Goal: Task Accomplishment & Management: Manage account settings

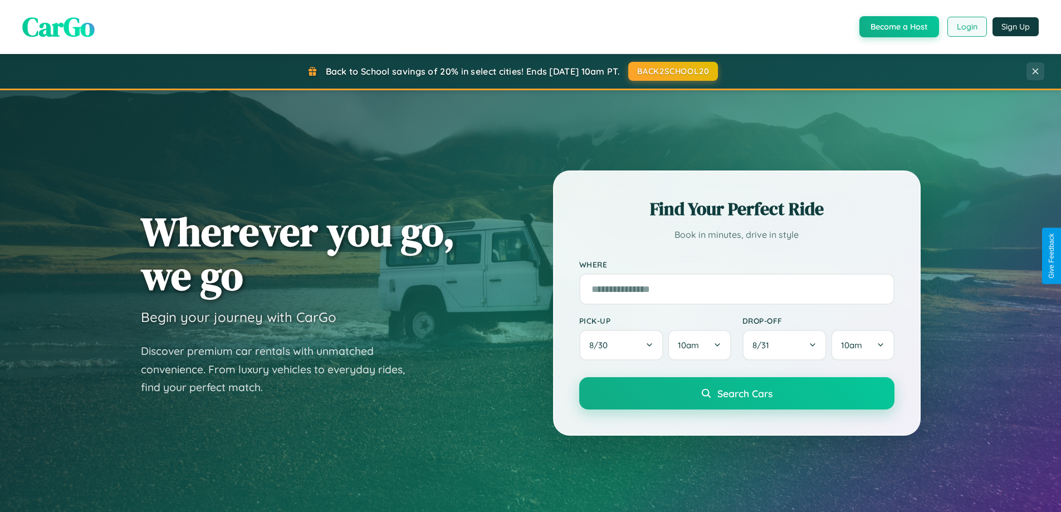
click at [966, 27] on button "Login" at bounding box center [967, 27] width 40 height 20
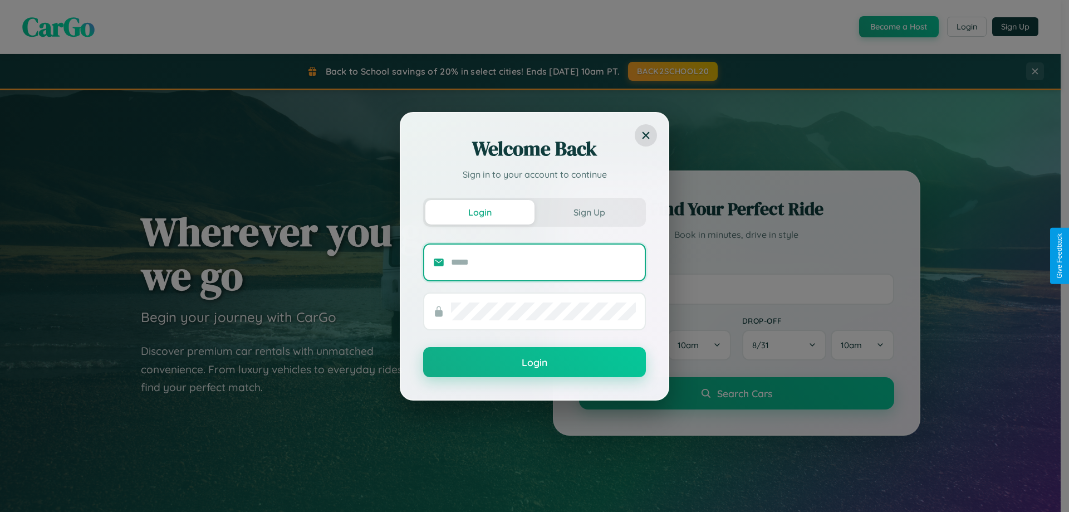
click at [544, 262] on input "text" at bounding box center [543, 262] width 185 height 18
type input "**********"
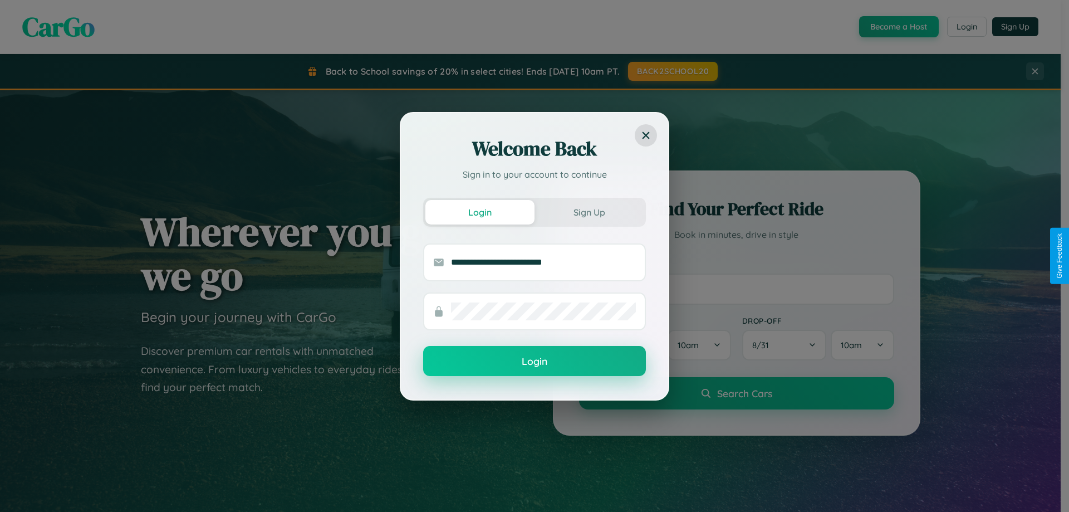
click at [535, 361] on button "Login" at bounding box center [534, 361] width 223 height 30
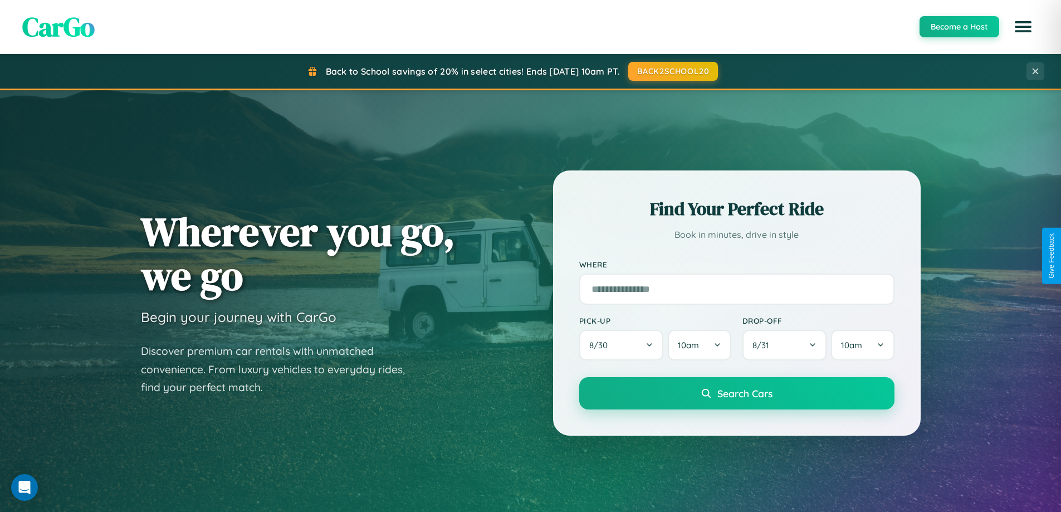
scroll to position [766, 0]
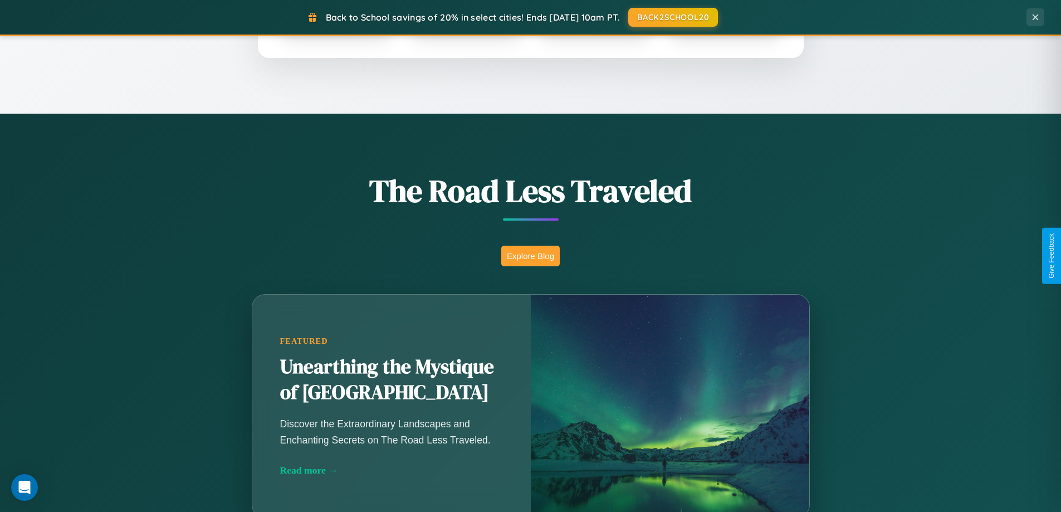
click at [530, 256] on button "Explore Blog" at bounding box center [530, 256] width 58 height 21
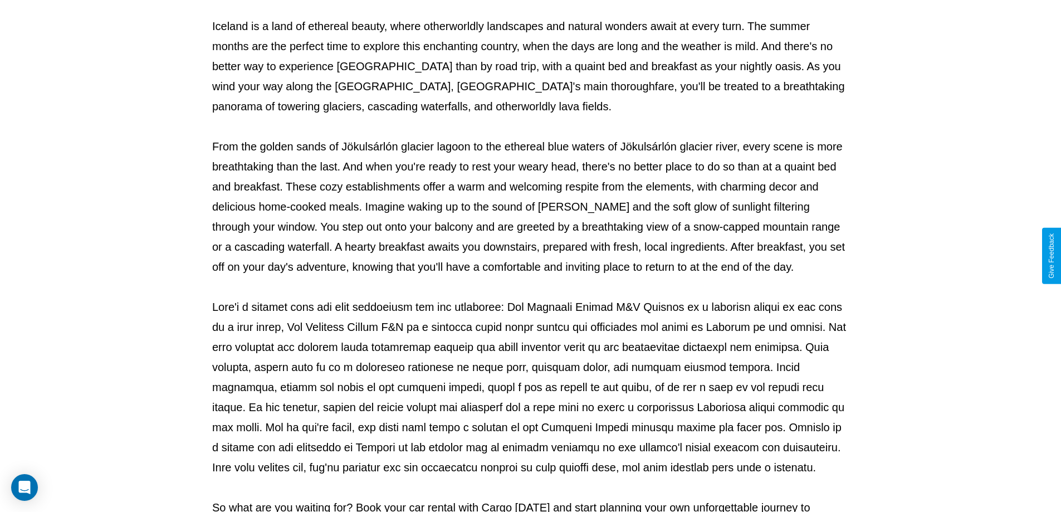
scroll to position [360, 0]
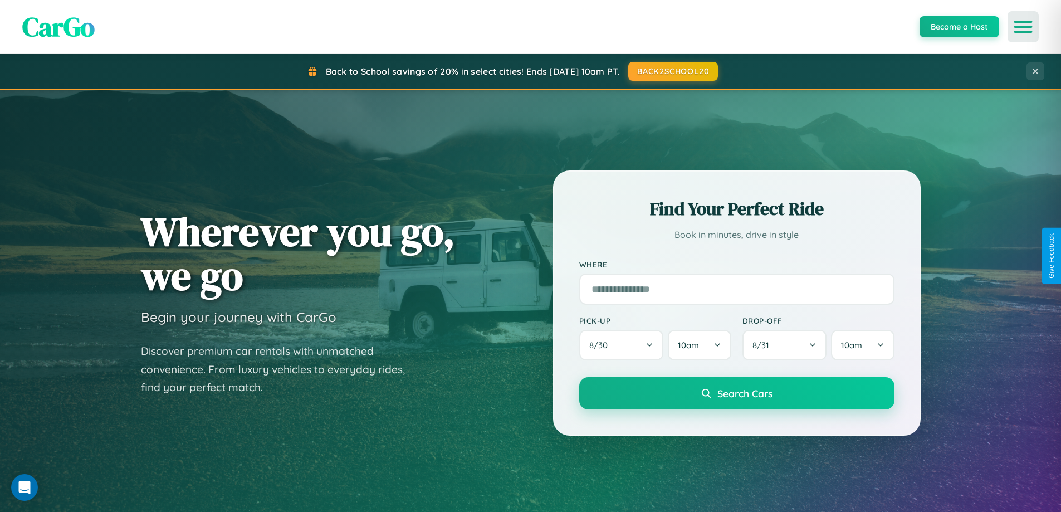
click at [1023, 27] on icon "Open menu" at bounding box center [1023, 27] width 16 height 10
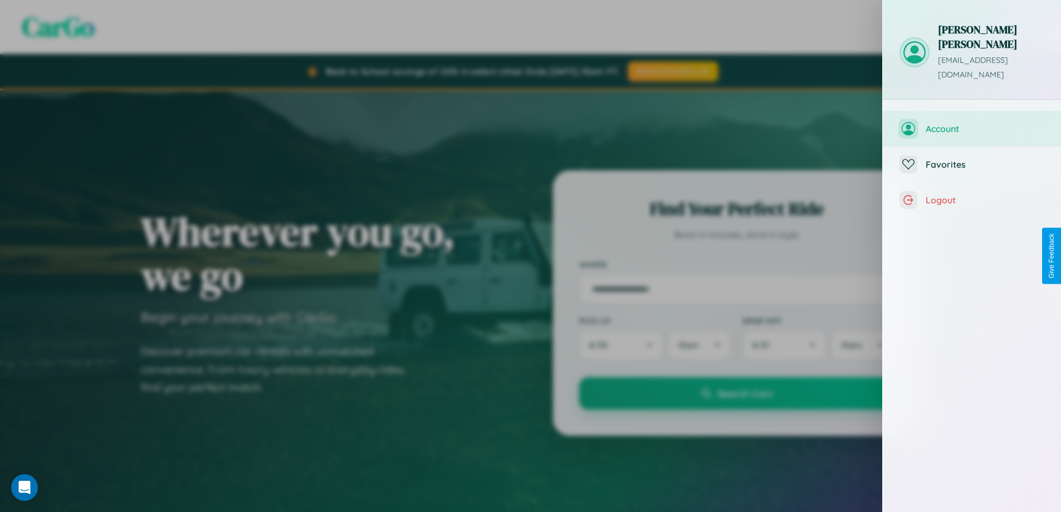
click at [972, 123] on span "Account" at bounding box center [985, 128] width 119 height 11
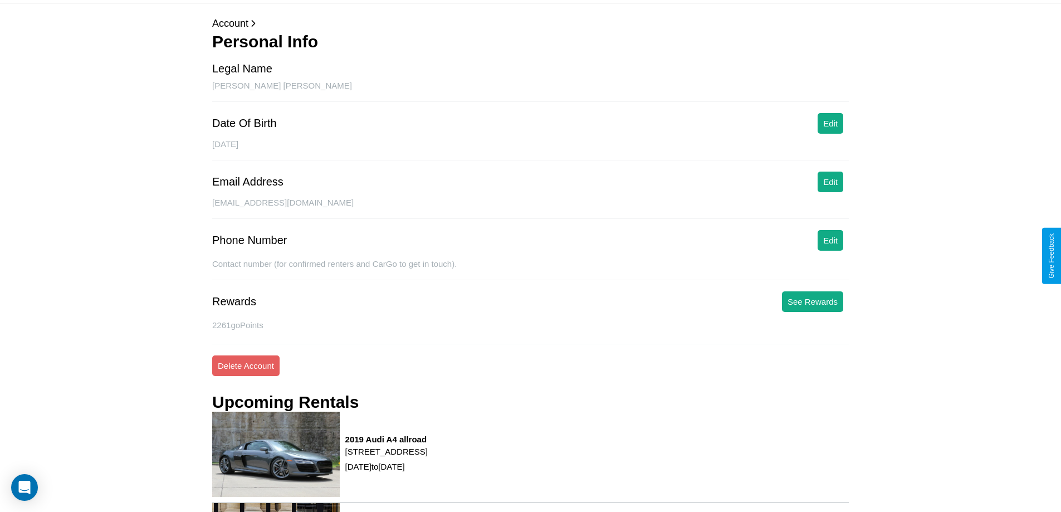
click at [830, 198] on div "[EMAIL_ADDRESS][DOMAIN_NAME]" at bounding box center [530, 208] width 637 height 21
